Goal: Navigation & Orientation: Find specific page/section

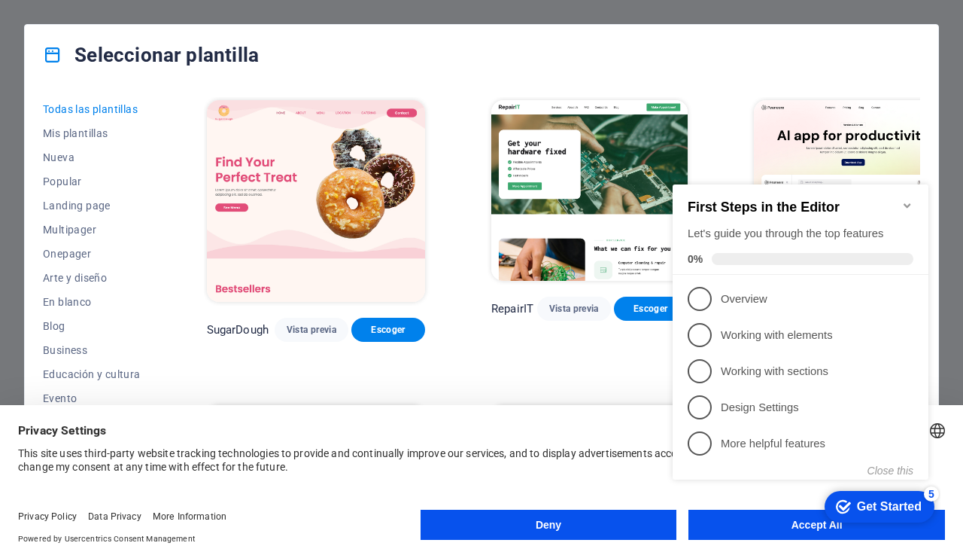
click at [752, 534] on button "Accept All" at bounding box center [817, 525] width 257 height 30
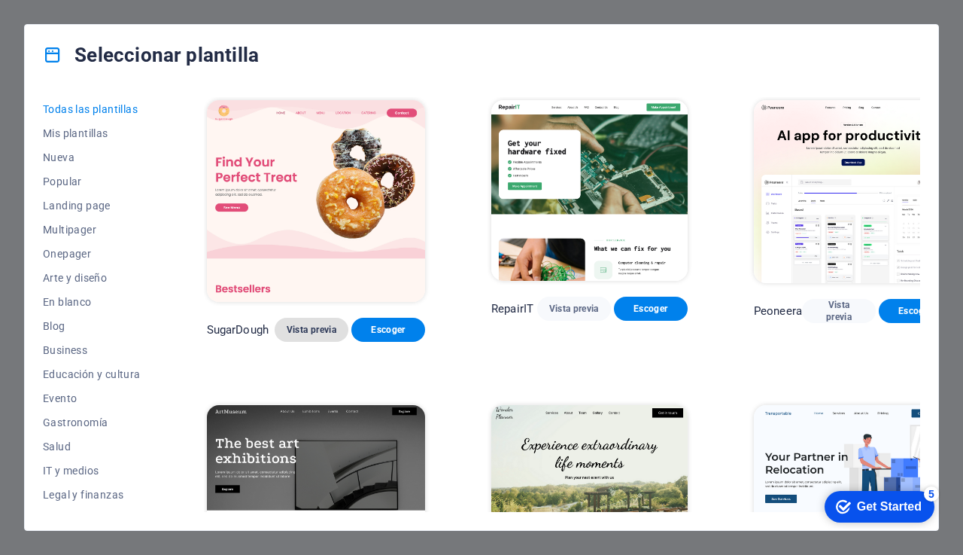
click at [298, 324] on span "Vista previa" at bounding box center [312, 330] width 50 height 12
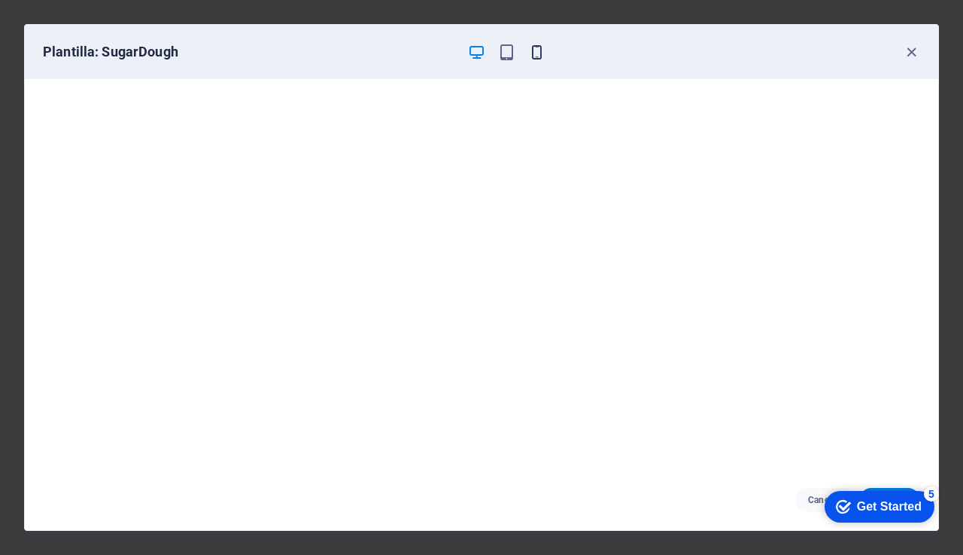
click at [533, 59] on icon "button" at bounding box center [536, 52] width 17 height 17
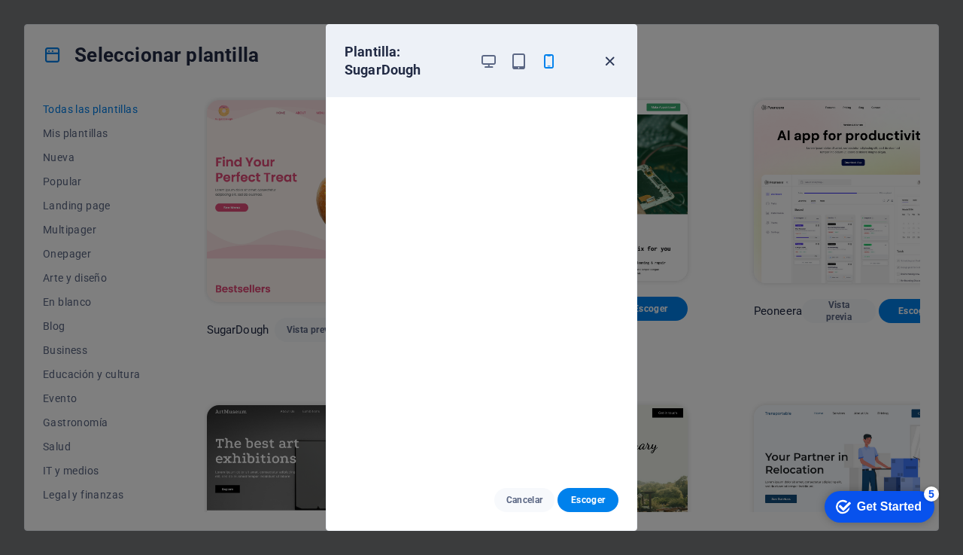
click at [611, 63] on icon "button" at bounding box center [609, 61] width 17 height 17
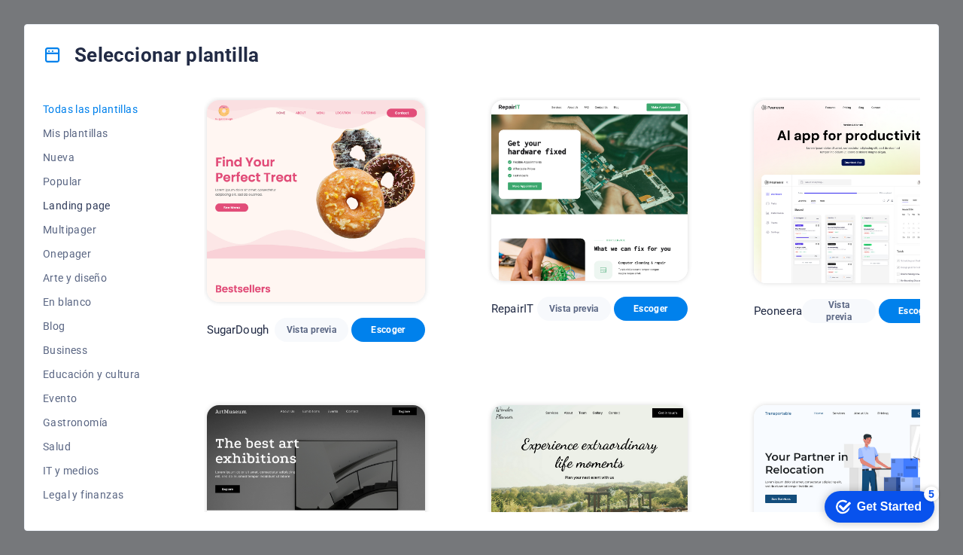
click at [85, 205] on span "Landing page" at bounding box center [92, 205] width 98 height 12
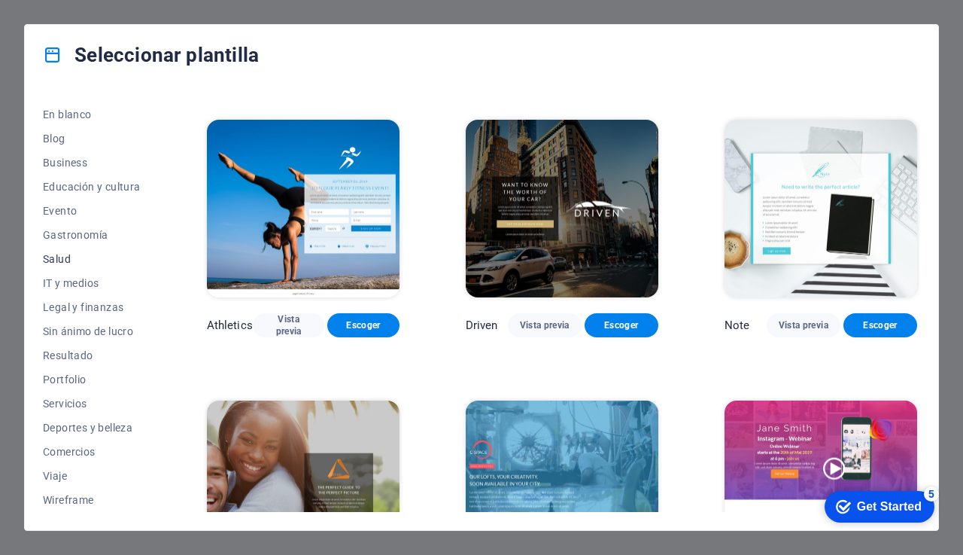
scroll to position [187, 0]
click at [75, 170] on button "Business" at bounding box center [92, 163] width 98 height 24
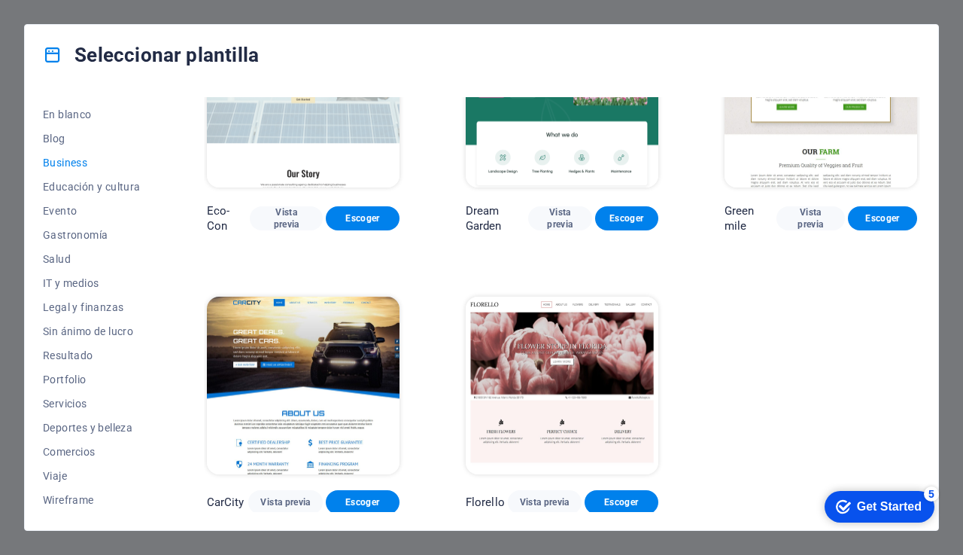
scroll to position [90, 0]
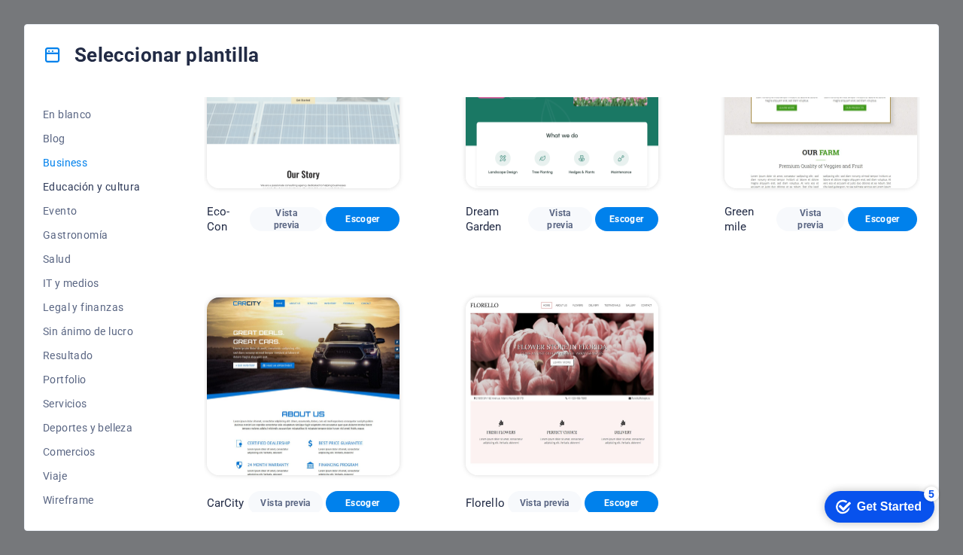
click at [59, 194] on button "Educación y cultura" at bounding box center [92, 187] width 98 height 24
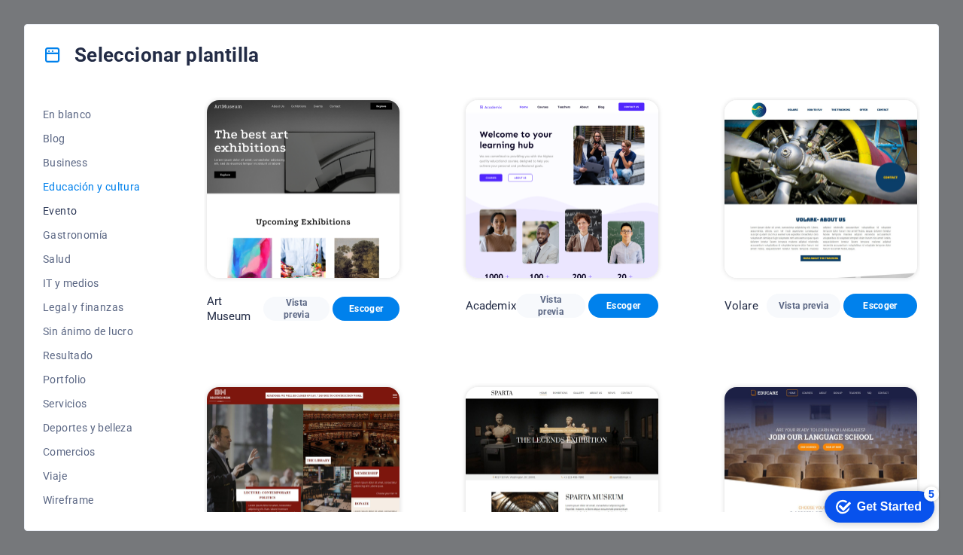
scroll to position [0, 0]
click at [68, 205] on span "Evento" at bounding box center [92, 211] width 98 height 12
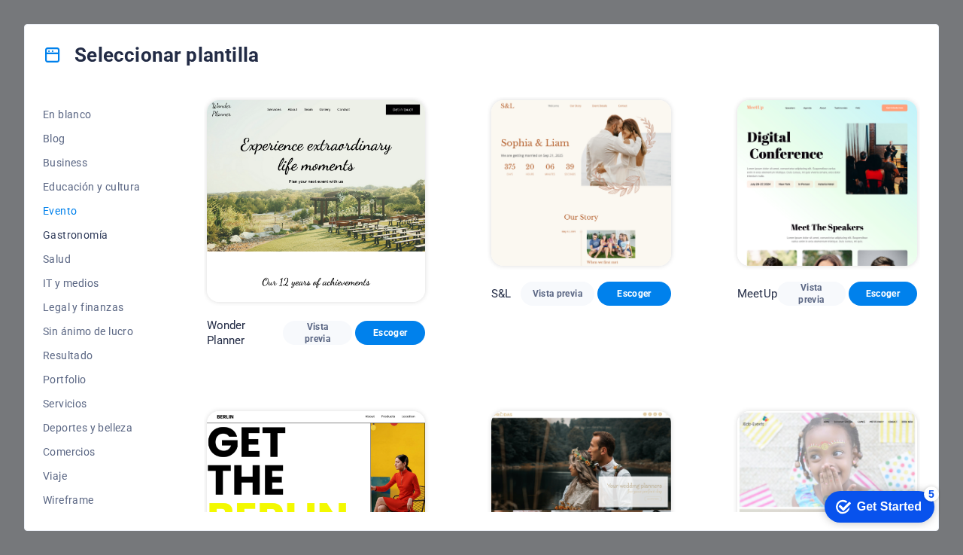
click at [90, 239] on span "Gastronomía" at bounding box center [92, 235] width 98 height 12
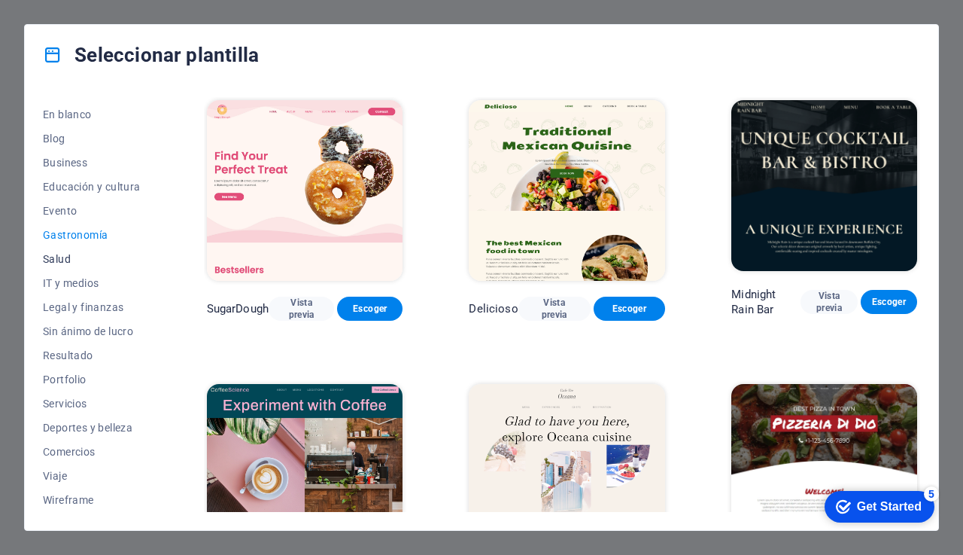
click at [78, 261] on span "Salud" at bounding box center [92, 259] width 98 height 12
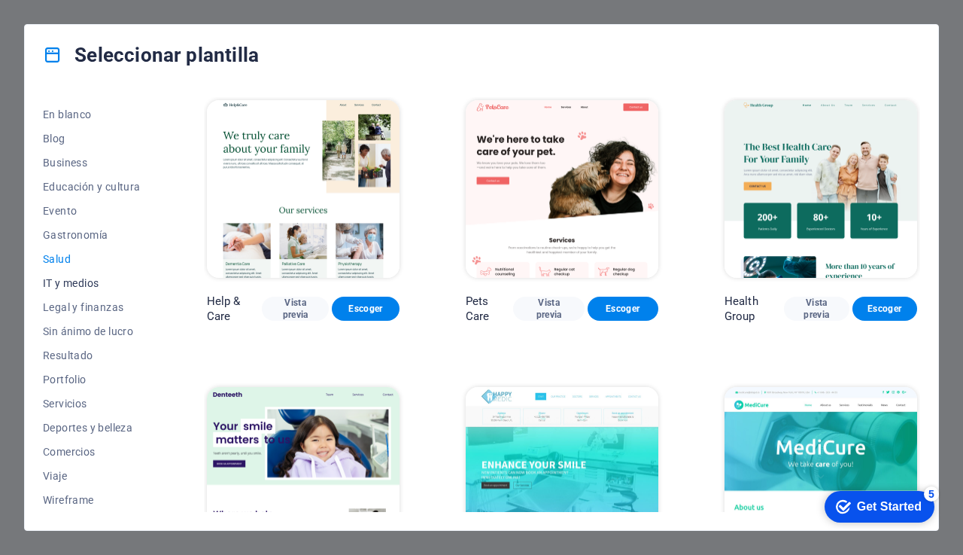
click at [78, 278] on span "IT y medios" at bounding box center [92, 283] width 98 height 12
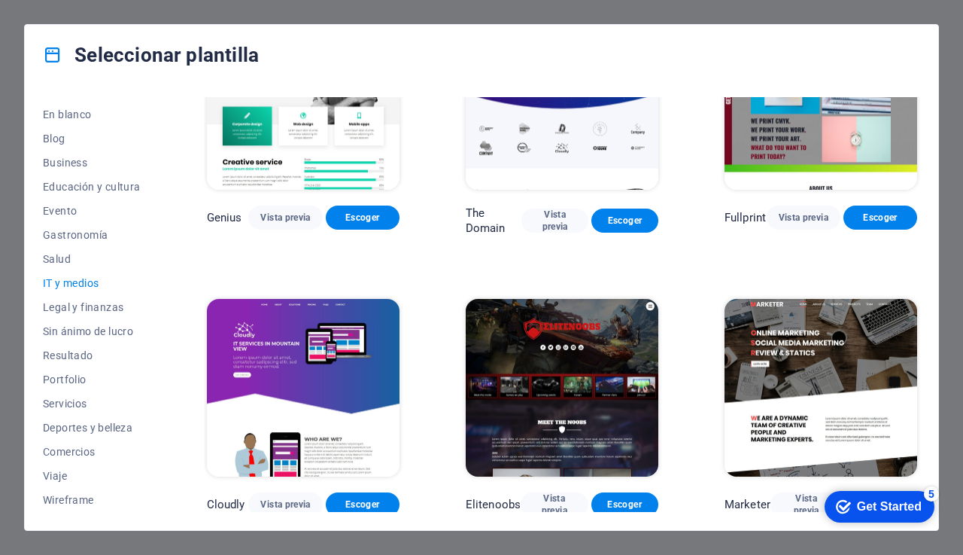
scroll to position [660, 0]
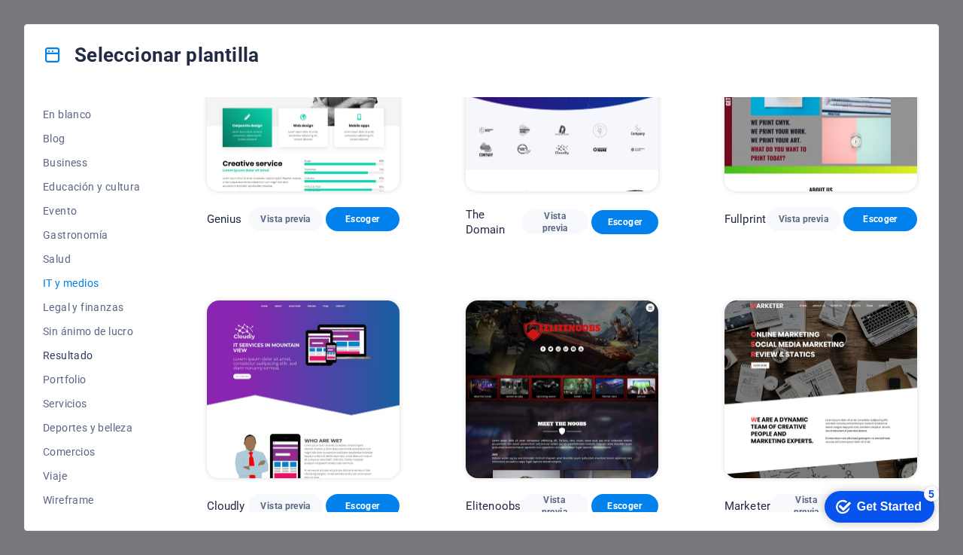
click at [82, 350] on span "Resultado" at bounding box center [92, 355] width 98 height 12
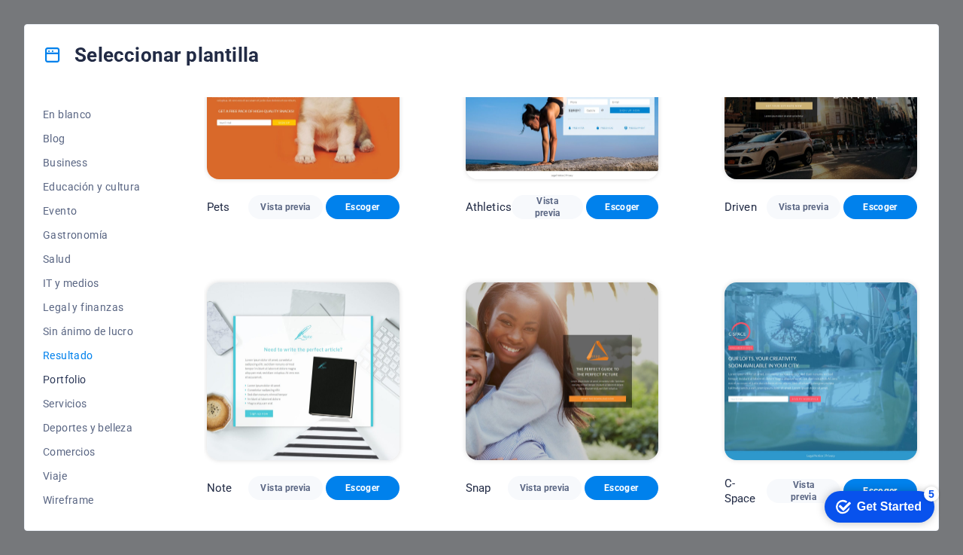
click at [74, 380] on span "Portfolio" at bounding box center [92, 379] width 98 height 12
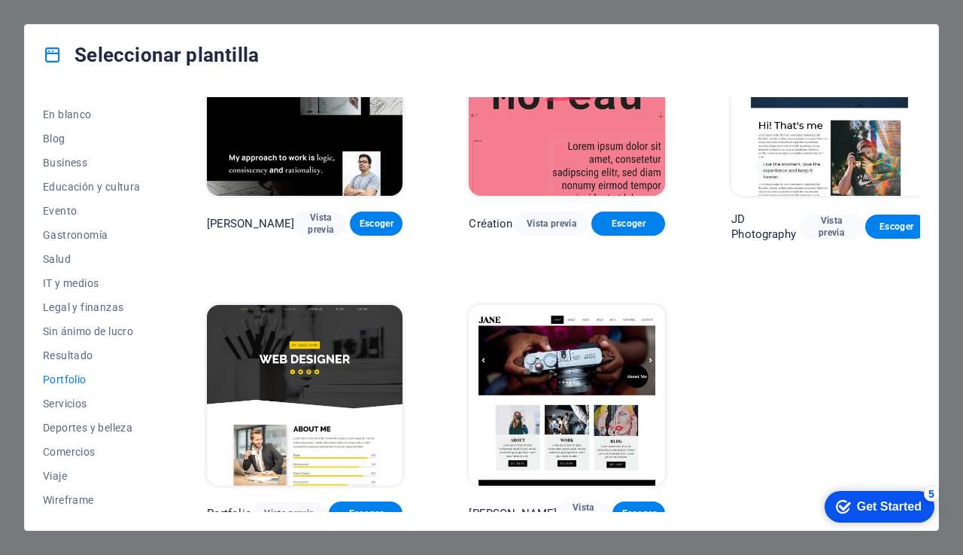
scroll to position [375, 0]
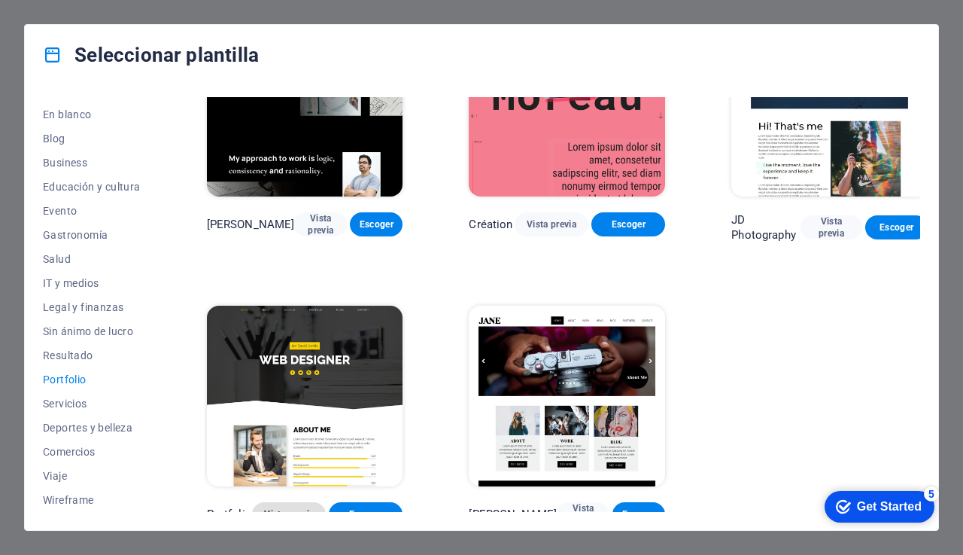
click at [283, 508] on span "Vista previa" at bounding box center [289, 514] width 50 height 12
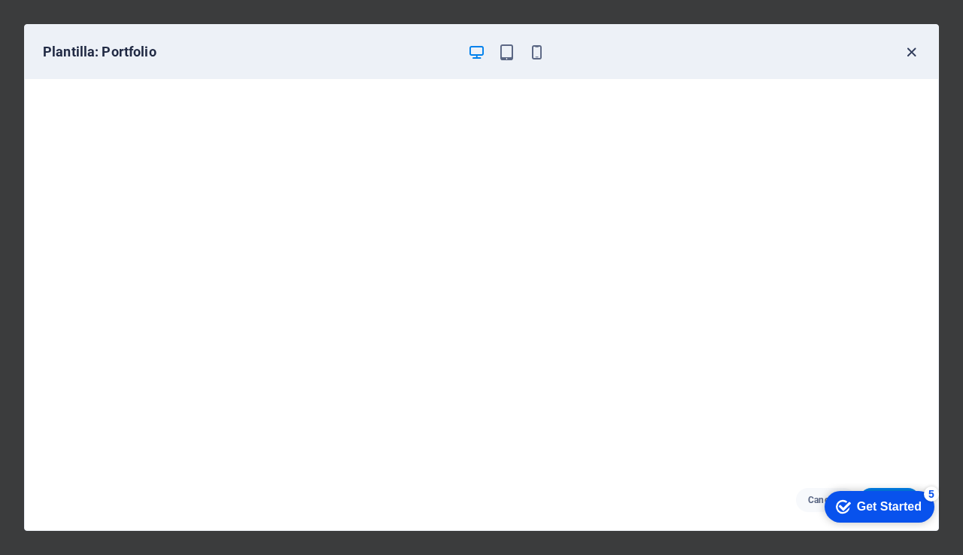
click at [904, 56] on icon "button" at bounding box center [911, 52] width 17 height 17
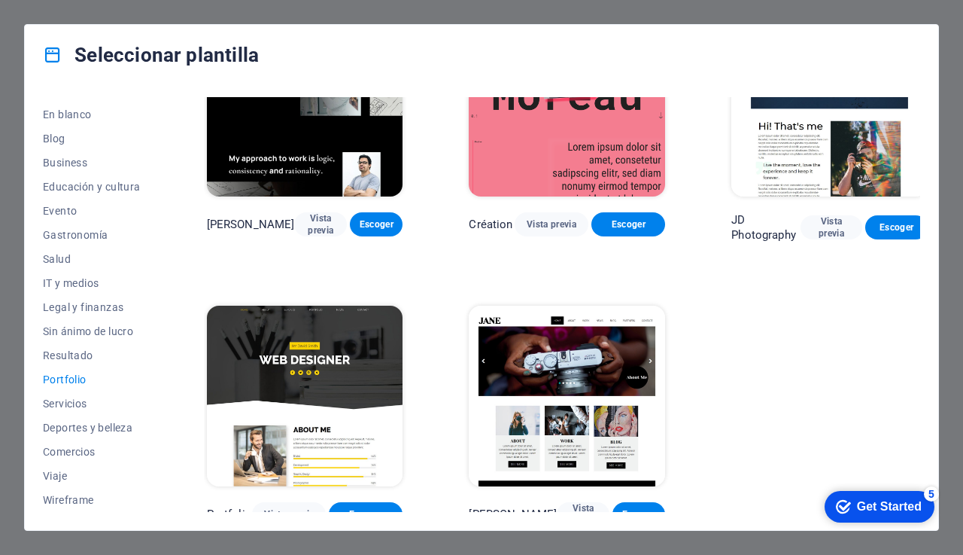
scroll to position [4, 0]
click at [93, 452] on span "Comercios" at bounding box center [92, 452] width 98 height 12
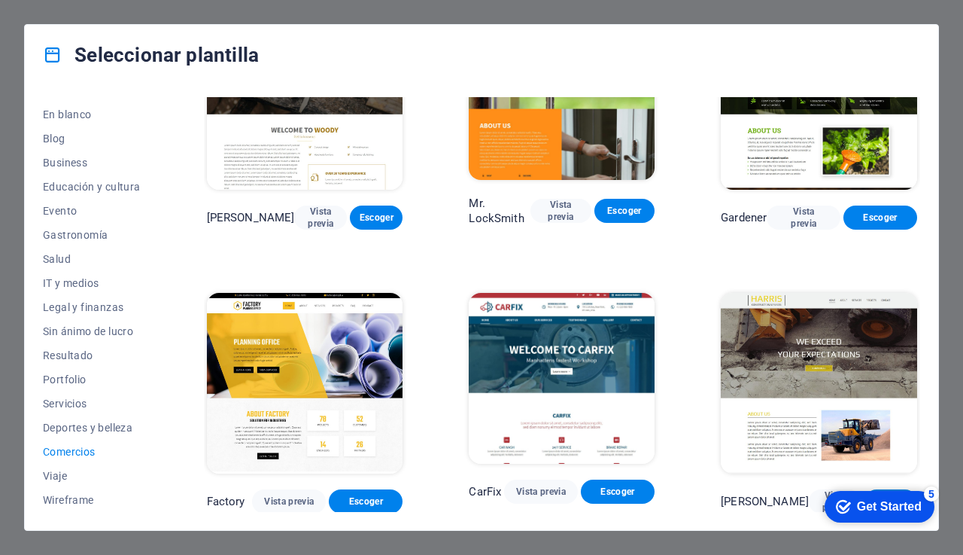
scroll to position [375, 0]
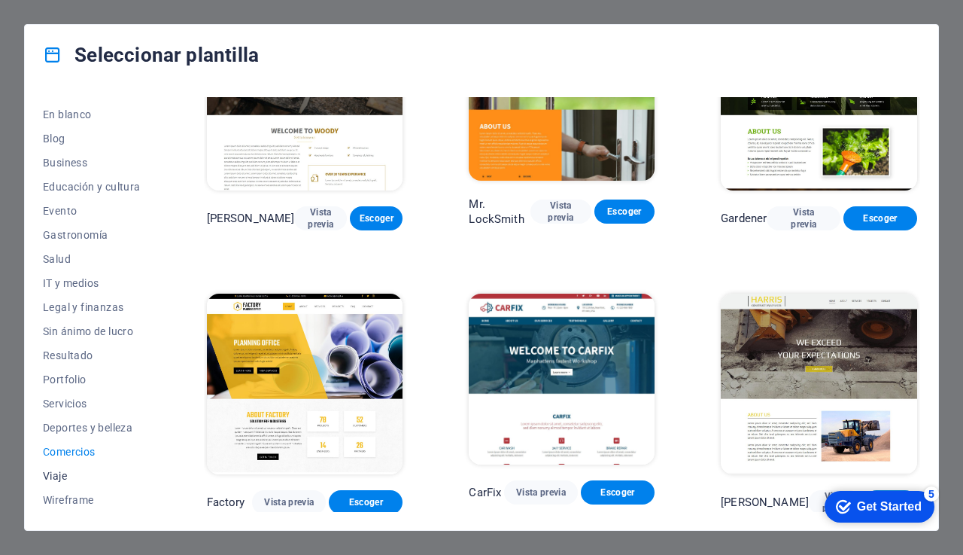
click at [97, 472] on span "Viaje" at bounding box center [92, 476] width 98 height 12
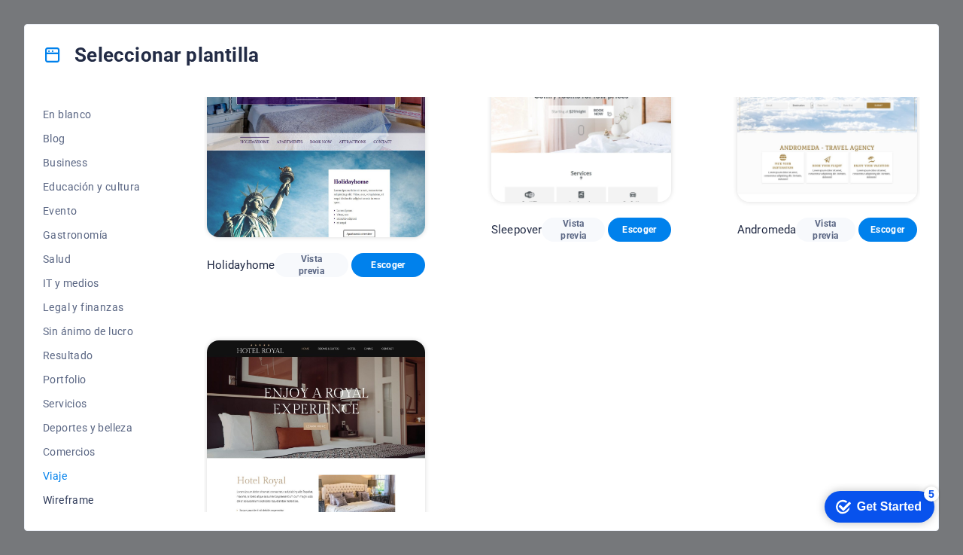
click at [79, 498] on span "Wireframe" at bounding box center [92, 500] width 98 height 12
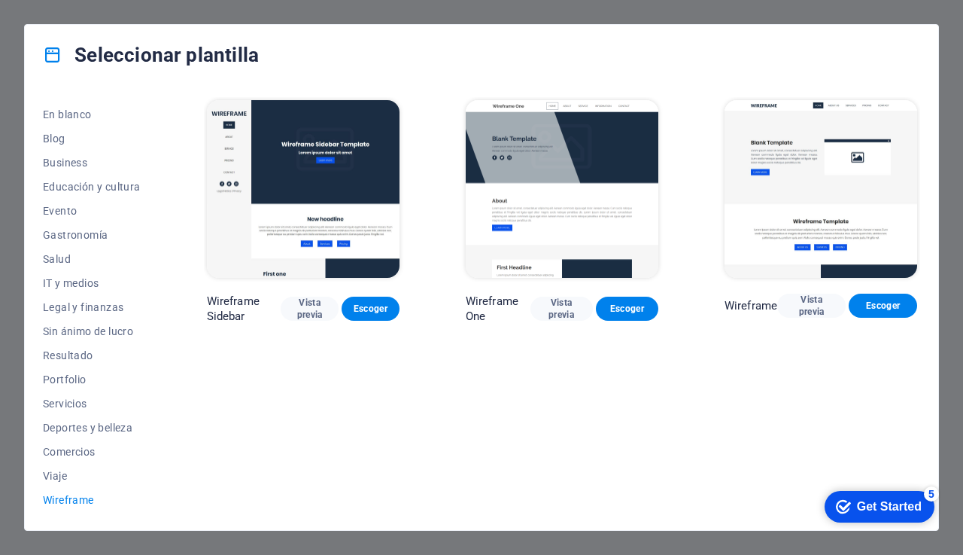
click at [129, 11] on div "Seleccionar plantilla Todas las plantillas Mis plantillas Nueva Popular Landing…" at bounding box center [481, 277] width 963 height 555
